Goal: Task Accomplishment & Management: Manage account settings

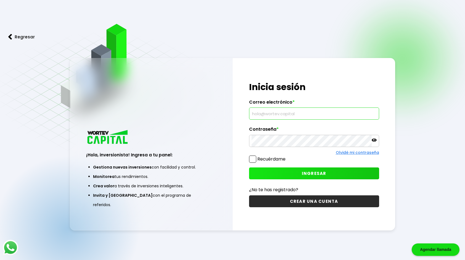
click at [287, 114] on input "text" at bounding box center [314, 114] width 125 height 12
drag, startPoint x: 329, startPoint y: 112, endPoint x: 161, endPoint y: 117, distance: 168.0
click at [161, 117] on div "¡Hola, inversionista! Ingresa a tu panel: Gestiona nuevas inversiones con facil…" at bounding box center [233, 144] width 326 height 172
type input "m"
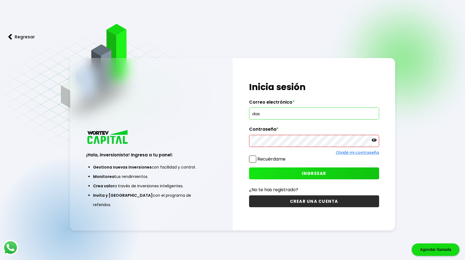
type input "[EMAIL_ADDRESS][DOMAIN_NAME]"
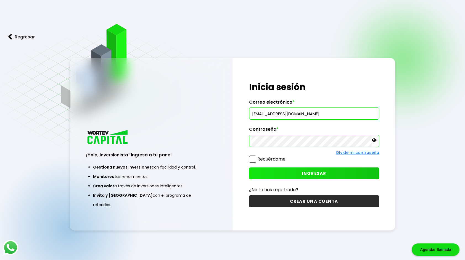
click at [280, 173] on button "INGRESAR" at bounding box center [314, 173] width 130 height 12
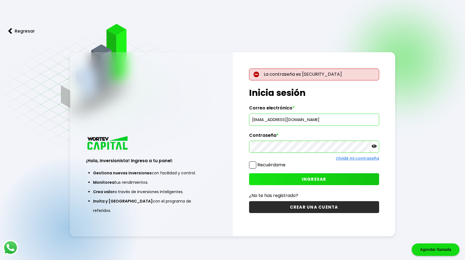
click at [375, 147] on icon at bounding box center [374, 146] width 5 height 5
click at [375, 147] on icon at bounding box center [374, 146] width 5 height 4
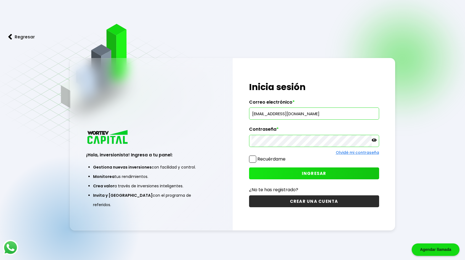
click at [280, 173] on button "INGRESAR" at bounding box center [314, 173] width 130 height 12
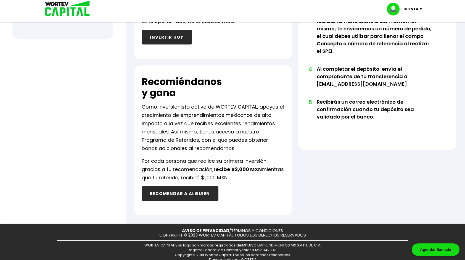
scroll to position [275, 0]
